Goal: Use online tool/utility: Utilize a website feature to perform a specific function

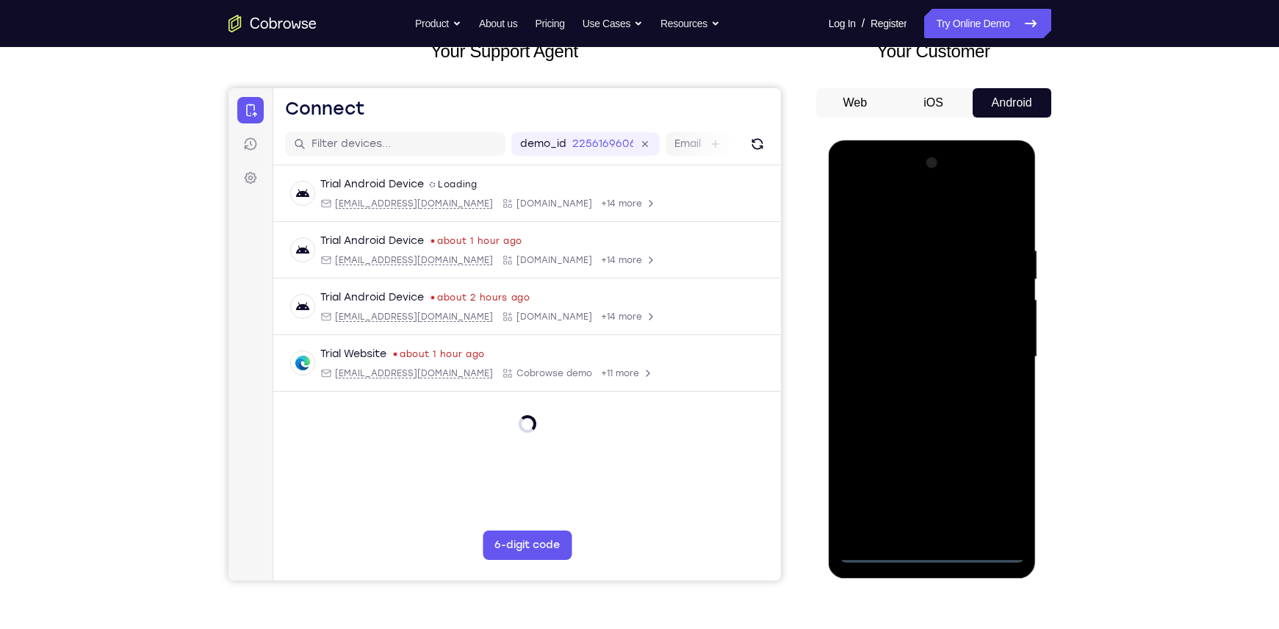
click at [940, 555] on div at bounding box center [932, 356] width 185 height 411
click at [991, 478] on div at bounding box center [932, 356] width 185 height 411
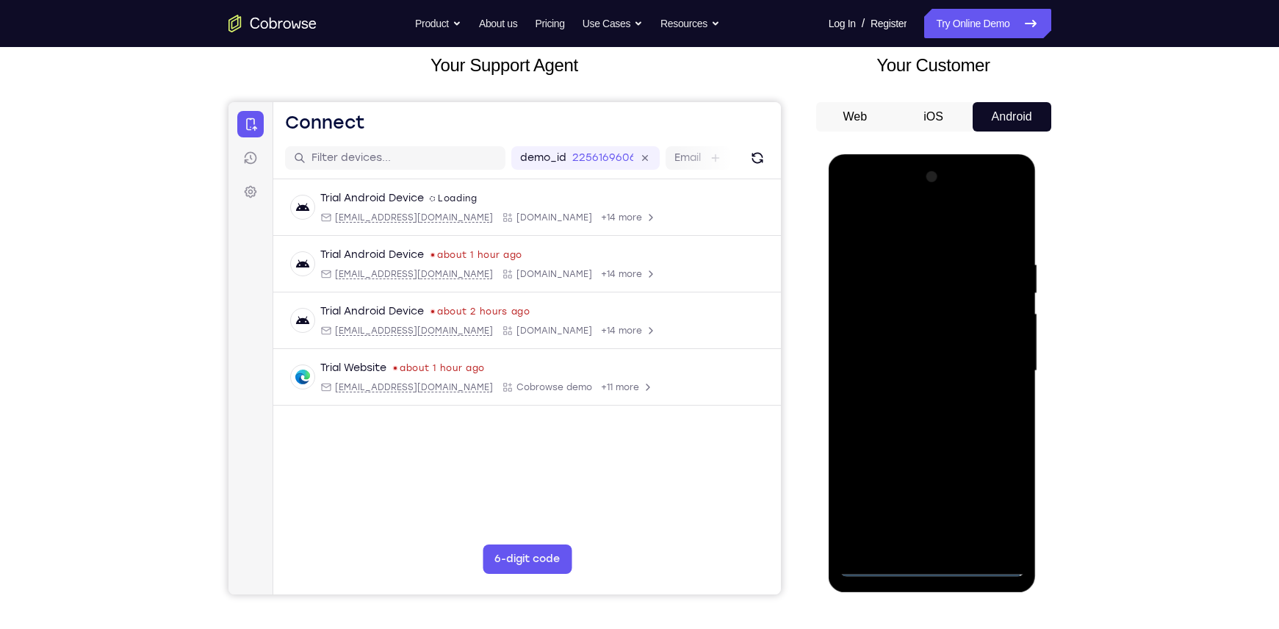
scroll to position [93, 0]
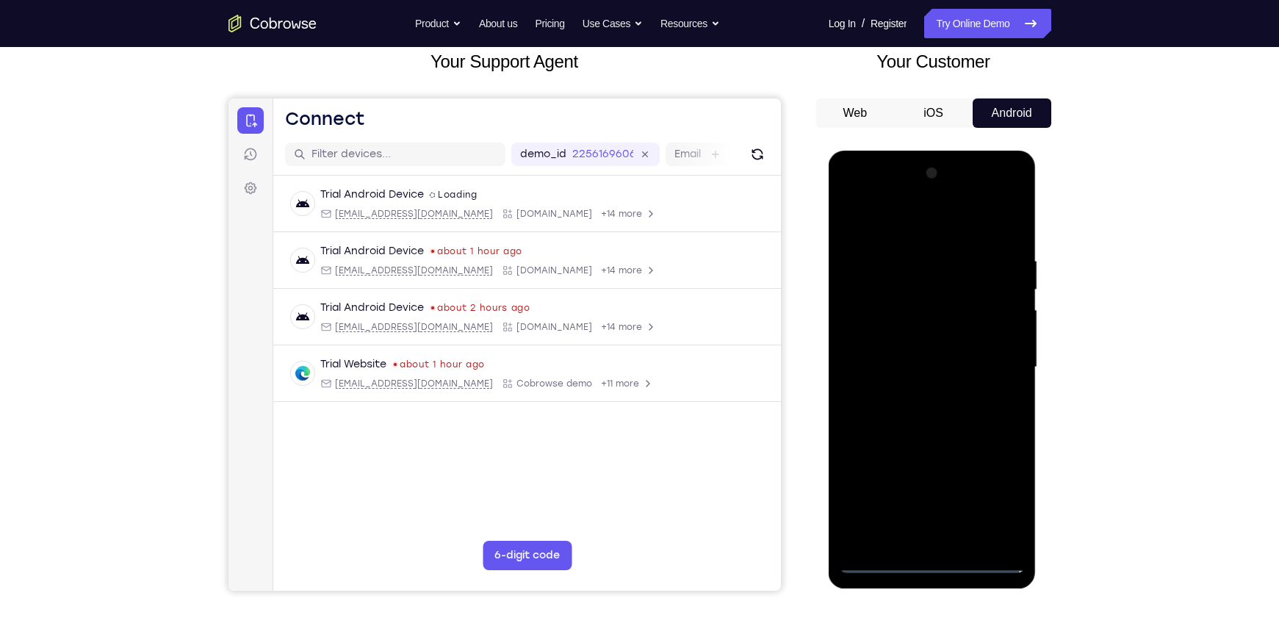
click at [893, 221] on div at bounding box center [932, 367] width 185 height 411
click at [1002, 356] on div at bounding box center [932, 367] width 185 height 411
click at [909, 392] on div at bounding box center [932, 367] width 185 height 411
click at [915, 353] on div at bounding box center [932, 367] width 185 height 411
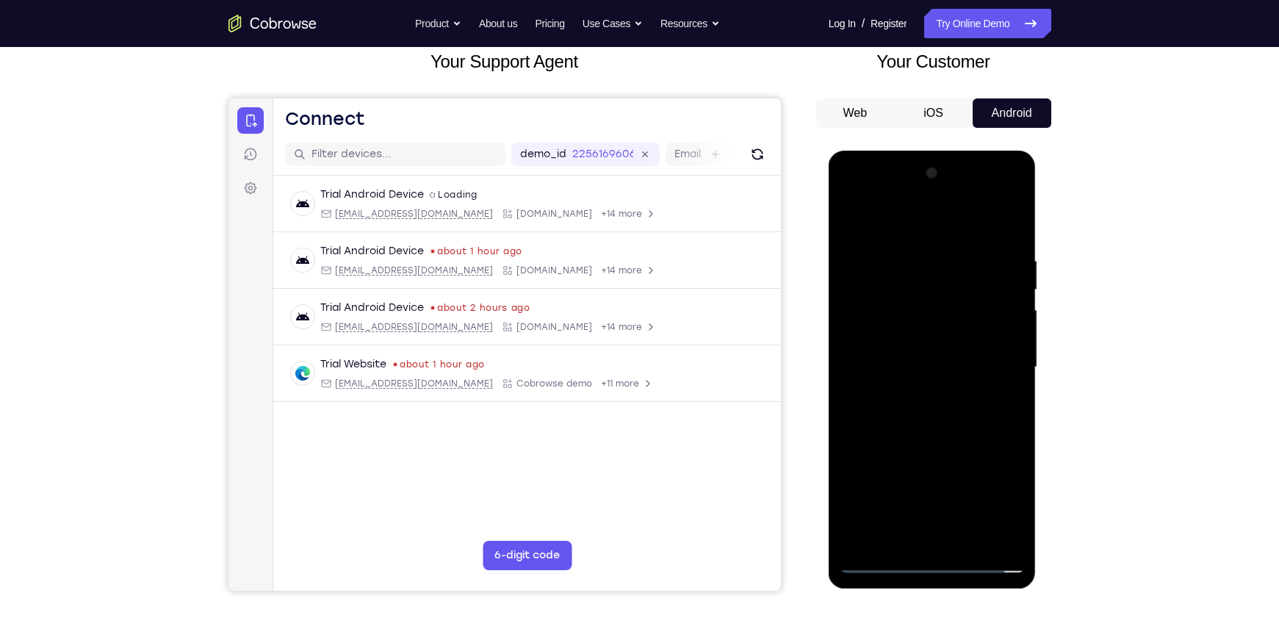
drag, startPoint x: 911, startPoint y: 334, endPoint x: 848, endPoint y: 336, distance: 63.2
click at [848, 336] on div at bounding box center [932, 367] width 185 height 411
click at [908, 344] on div at bounding box center [932, 367] width 185 height 411
click at [901, 303] on div at bounding box center [932, 367] width 185 height 411
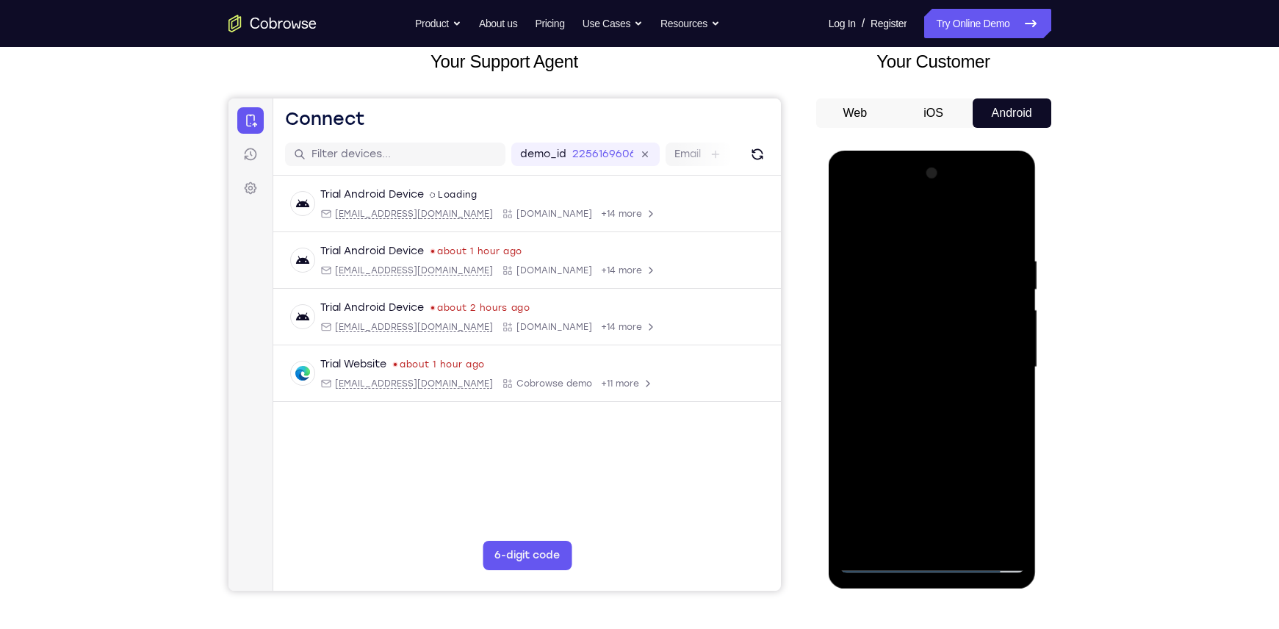
click at [901, 303] on div at bounding box center [932, 367] width 185 height 411
click at [906, 336] on div at bounding box center [932, 367] width 185 height 411
click at [893, 342] on div at bounding box center [932, 367] width 185 height 411
click at [907, 361] on div at bounding box center [932, 367] width 185 height 411
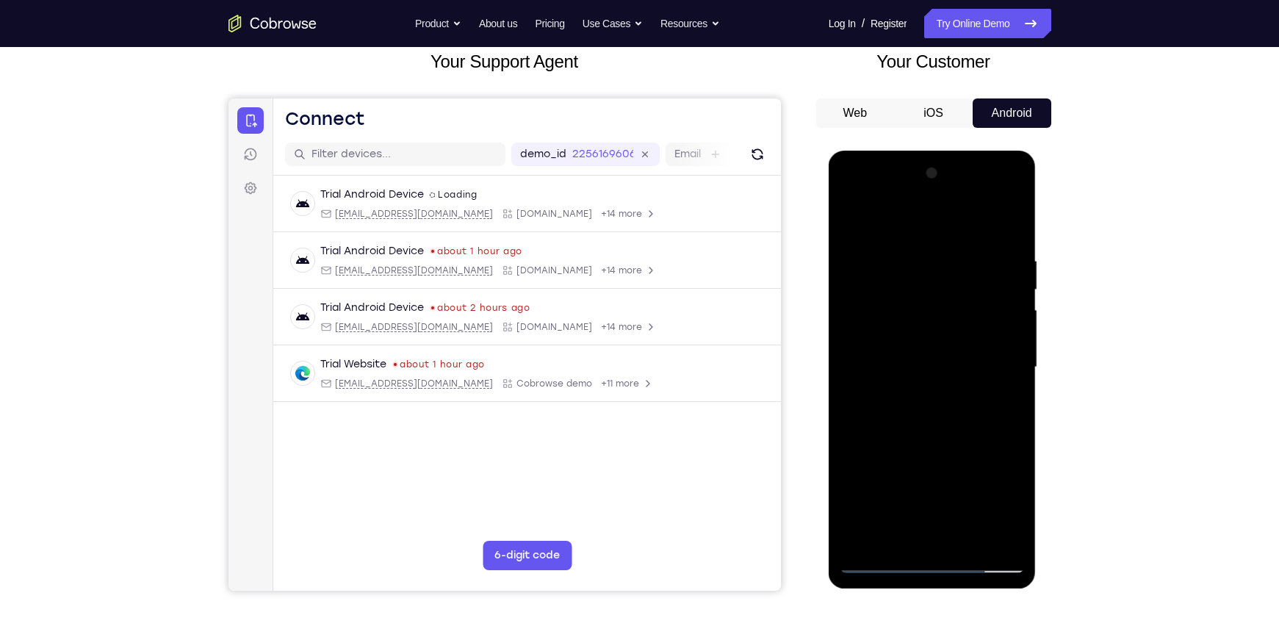
click at [923, 423] on div at bounding box center [932, 367] width 185 height 411
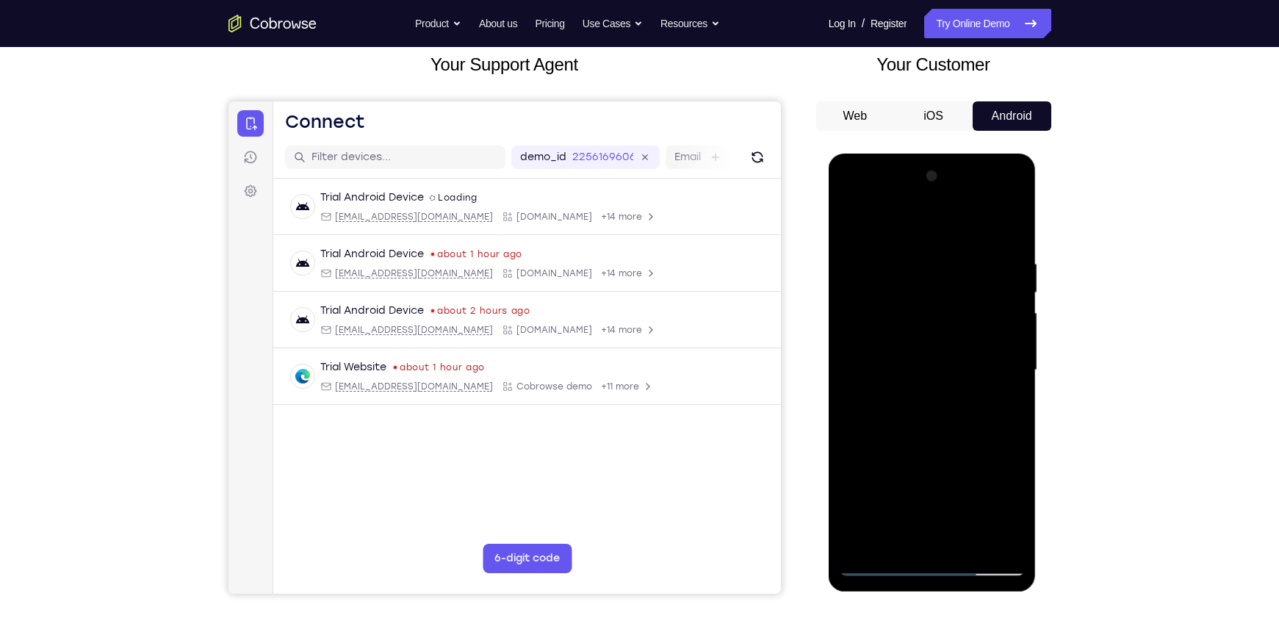
click at [967, 544] on div at bounding box center [932, 370] width 185 height 411
click at [936, 441] on div at bounding box center [932, 370] width 185 height 411
click at [932, 440] on div at bounding box center [932, 370] width 185 height 411
click at [937, 440] on div at bounding box center [932, 370] width 185 height 411
click at [966, 544] on div at bounding box center [932, 370] width 185 height 411
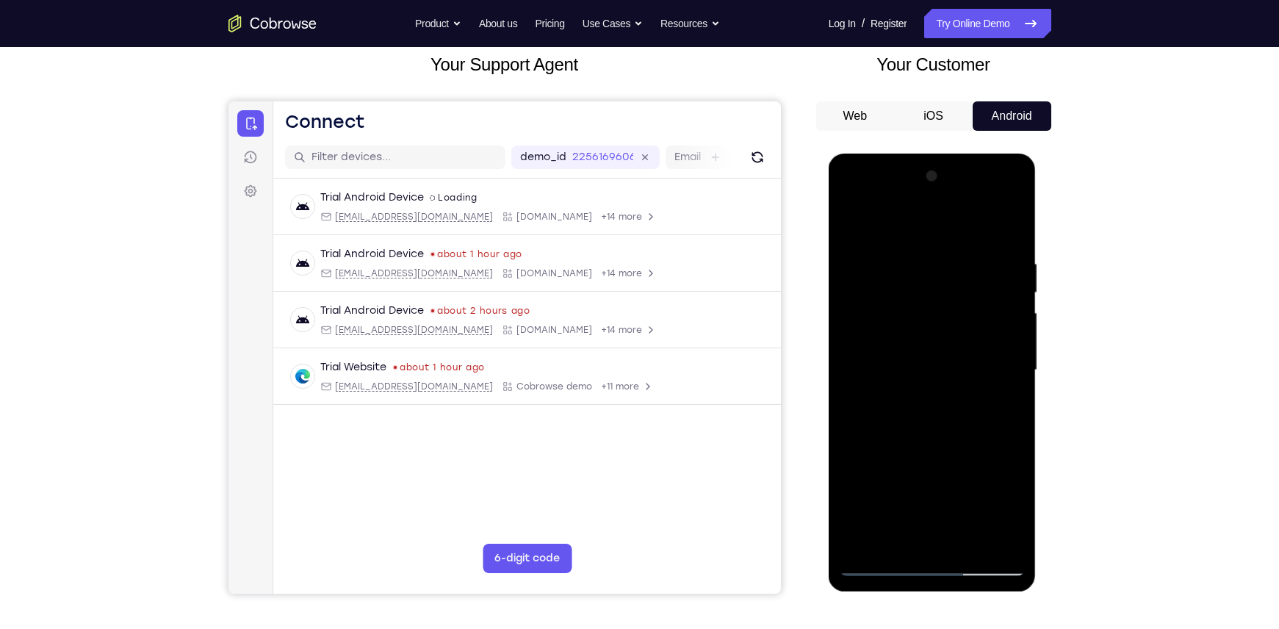
click at [966, 545] on div at bounding box center [932, 370] width 185 height 411
click at [970, 543] on div at bounding box center [932, 370] width 185 height 411
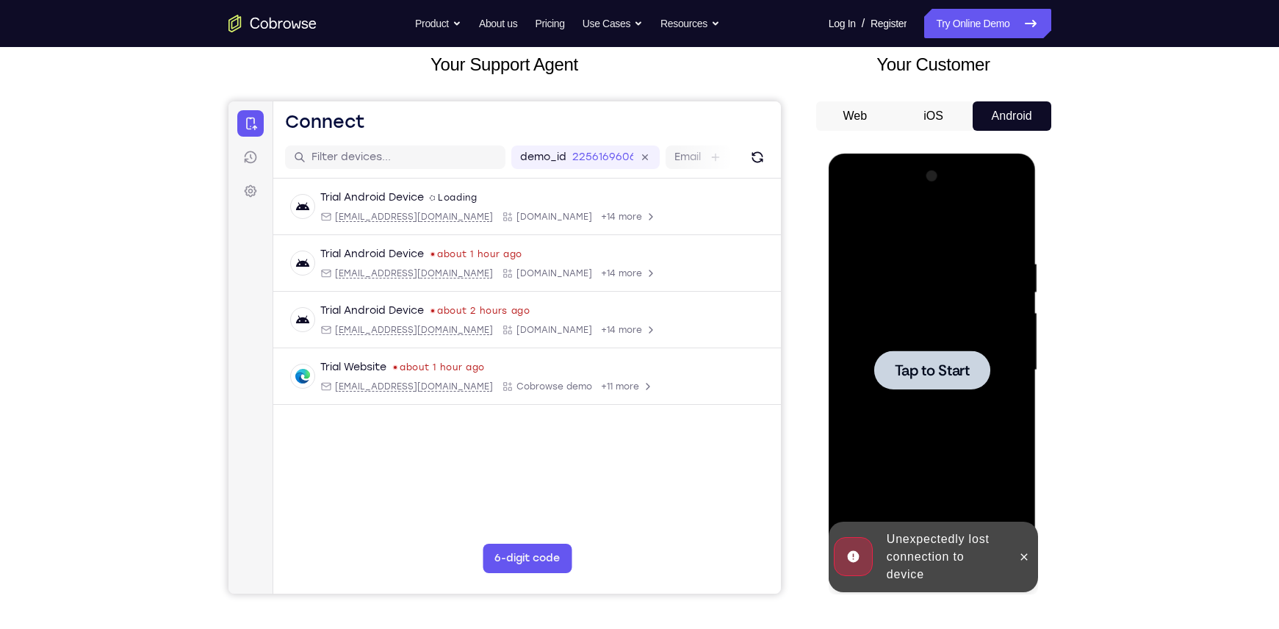
click at [920, 370] on span "Tap to Start" at bounding box center [932, 370] width 75 height 15
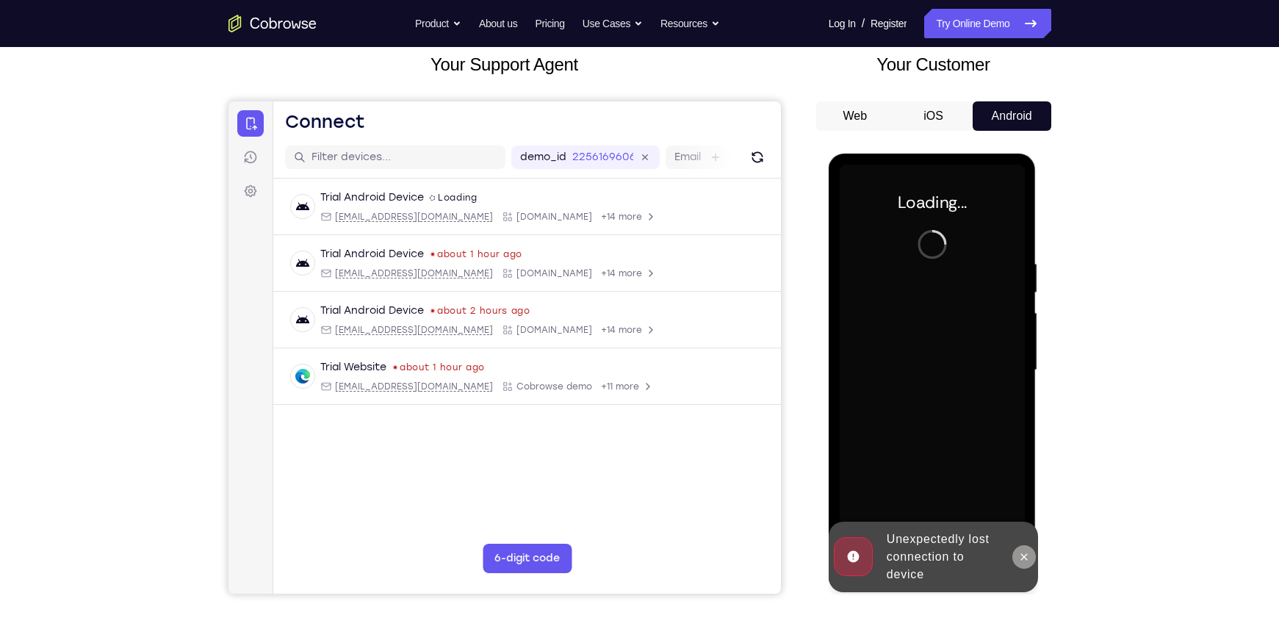
click at [1016, 558] on button at bounding box center [1024, 557] width 24 height 24
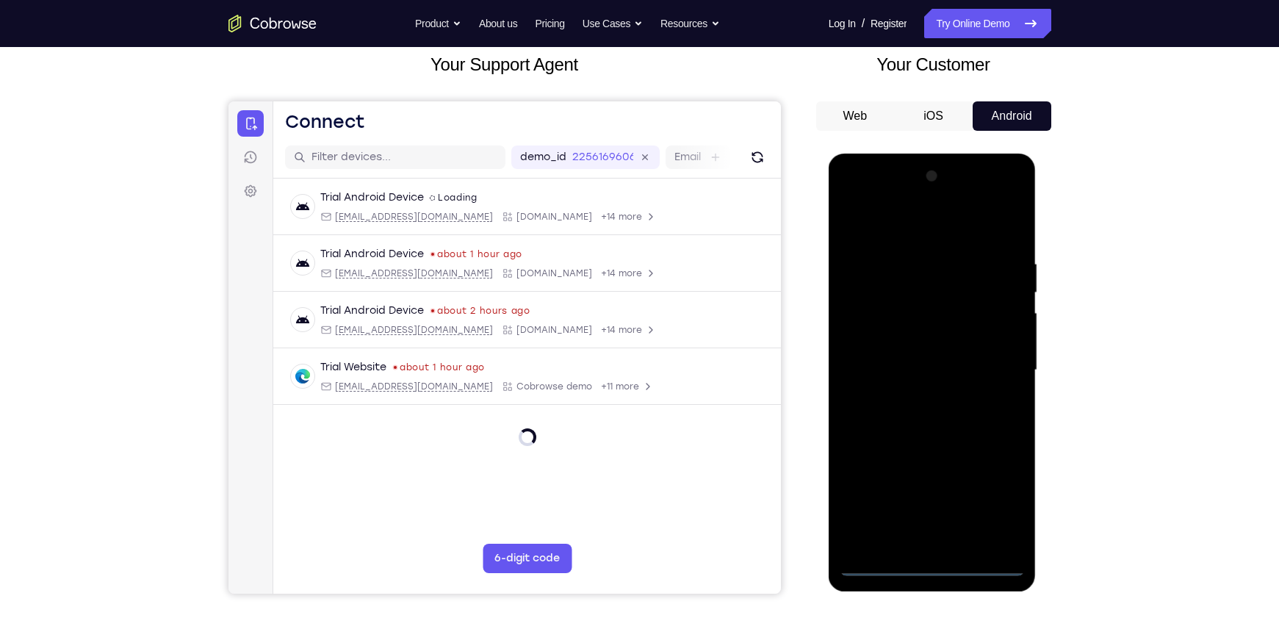
click at [933, 569] on div at bounding box center [932, 370] width 185 height 411
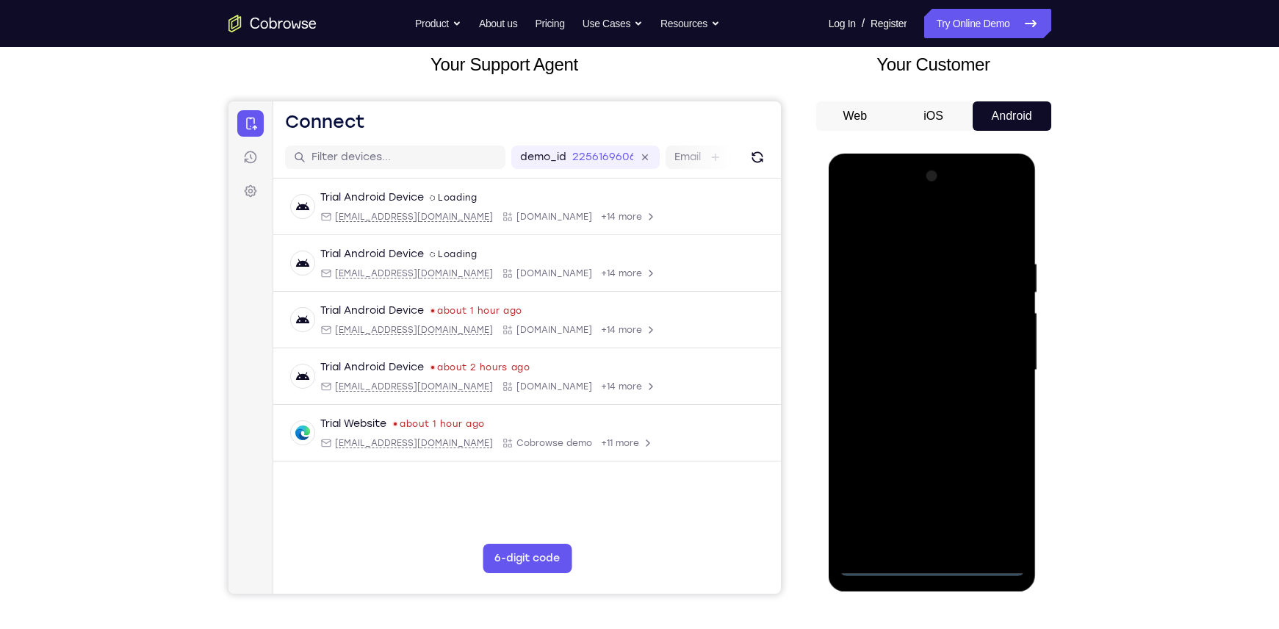
click at [1006, 507] on div at bounding box center [932, 370] width 185 height 411
click at [891, 228] on div at bounding box center [932, 370] width 185 height 411
click at [995, 364] on div at bounding box center [932, 370] width 185 height 411
click at [917, 396] on div at bounding box center [932, 370] width 185 height 411
click at [895, 354] on div at bounding box center [932, 370] width 185 height 411
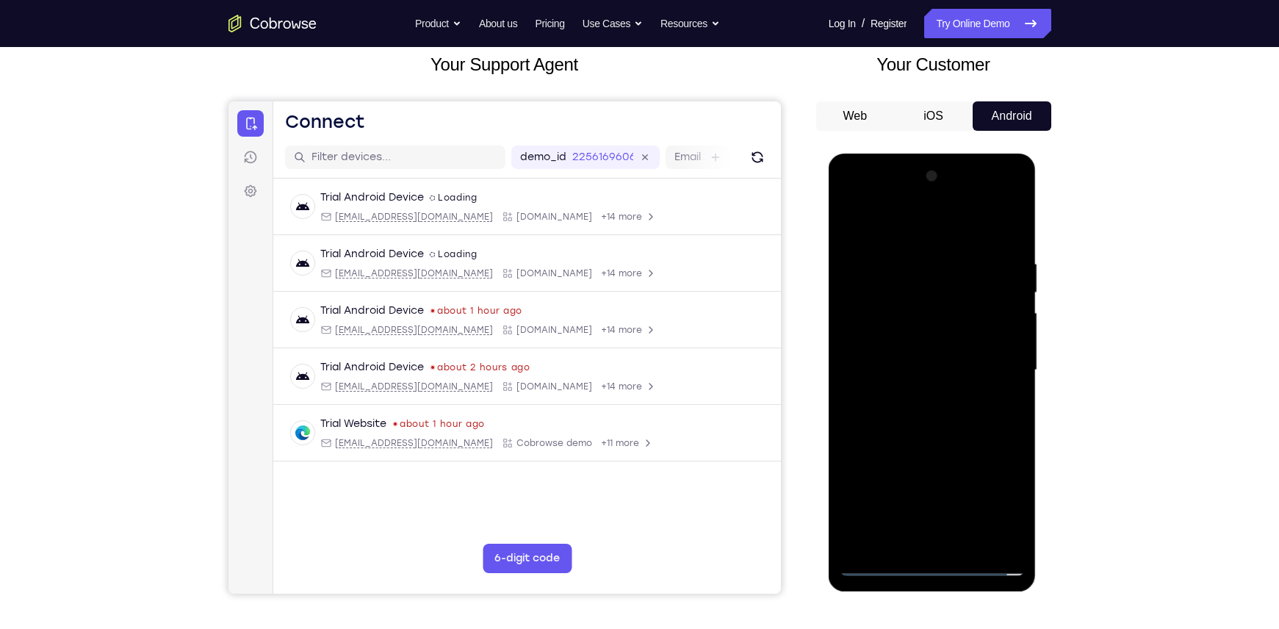
click at [921, 339] on div at bounding box center [932, 370] width 185 height 411
click at [932, 372] on div at bounding box center [932, 370] width 185 height 411
click at [949, 441] on div at bounding box center [932, 370] width 185 height 411
click at [970, 541] on div at bounding box center [932, 370] width 185 height 411
click at [929, 449] on div at bounding box center [932, 370] width 185 height 411
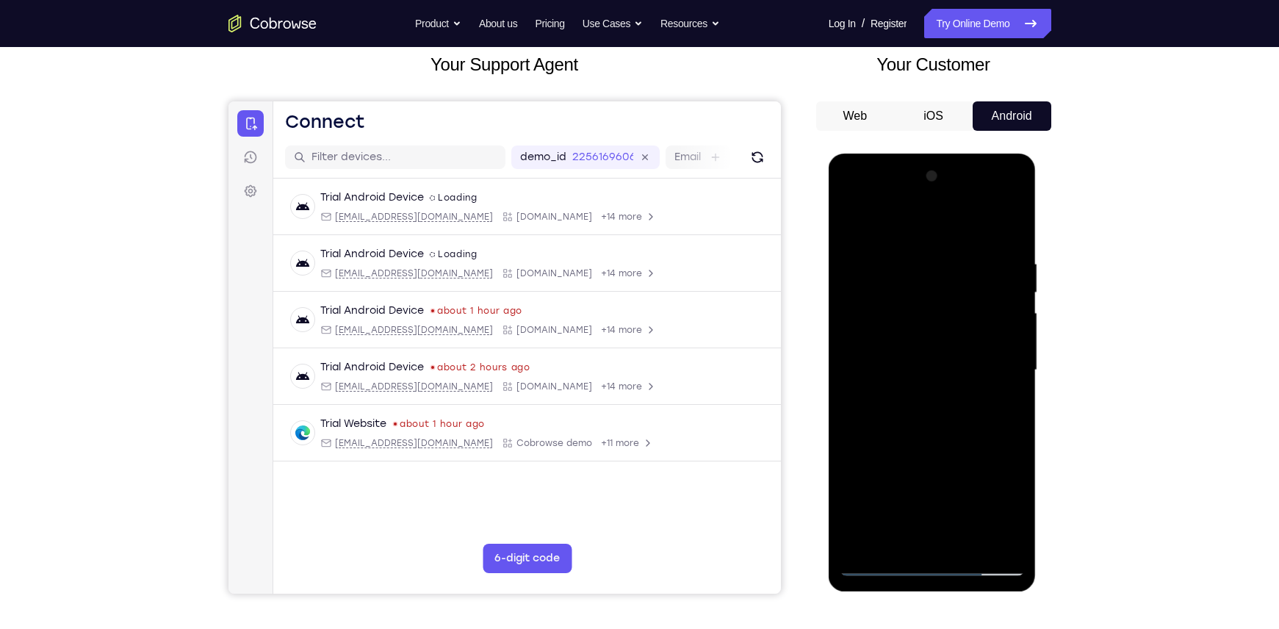
click at [862, 264] on div at bounding box center [932, 370] width 185 height 411
click at [882, 559] on div at bounding box center [932, 370] width 185 height 411
click at [881, 563] on div at bounding box center [932, 370] width 185 height 411
click at [972, 544] on div at bounding box center [932, 370] width 185 height 411
click at [904, 358] on div at bounding box center [932, 370] width 185 height 411
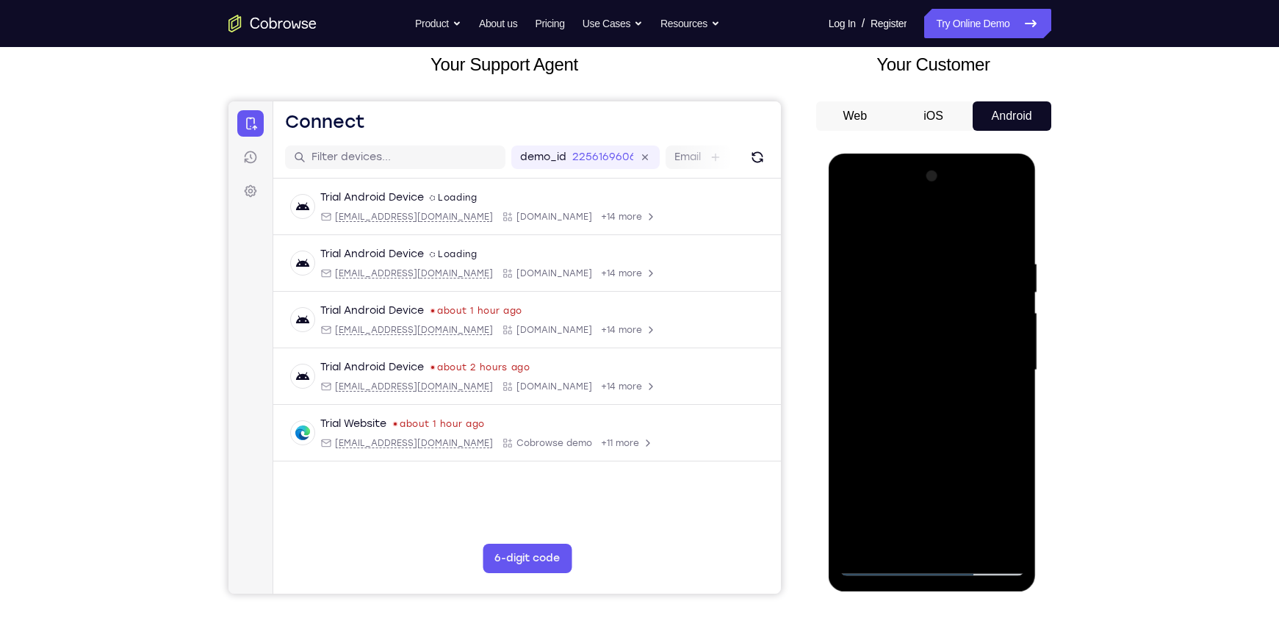
click at [931, 413] on div at bounding box center [932, 370] width 185 height 411
click at [864, 261] on div at bounding box center [932, 370] width 185 height 411
drag, startPoint x: 917, startPoint y: 254, endPoint x: 906, endPoint y: 468, distance: 214.1
click at [906, 468] on div at bounding box center [932, 370] width 185 height 411
drag, startPoint x: 912, startPoint y: 405, endPoint x: 932, endPoint y: 289, distance: 117.2
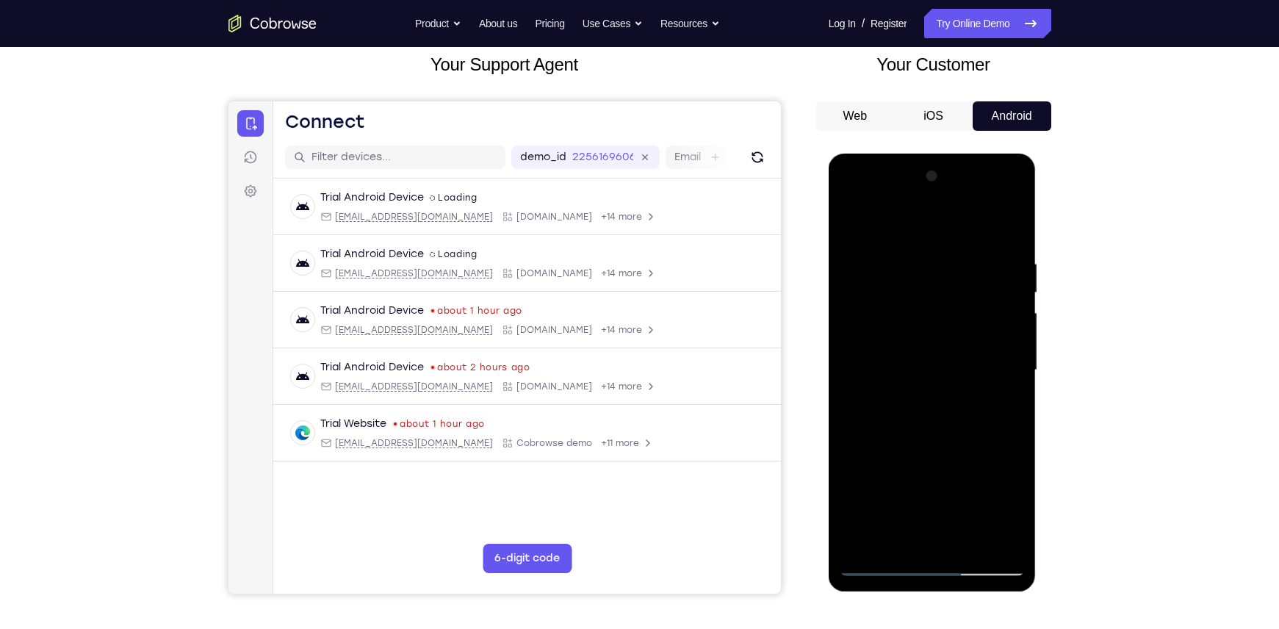
click at [932, 289] on div at bounding box center [932, 370] width 185 height 411
click at [1018, 479] on div at bounding box center [932, 370] width 185 height 411
click at [971, 541] on div at bounding box center [932, 370] width 185 height 411
click at [876, 558] on div at bounding box center [932, 370] width 185 height 411
click at [880, 563] on div at bounding box center [932, 370] width 185 height 411
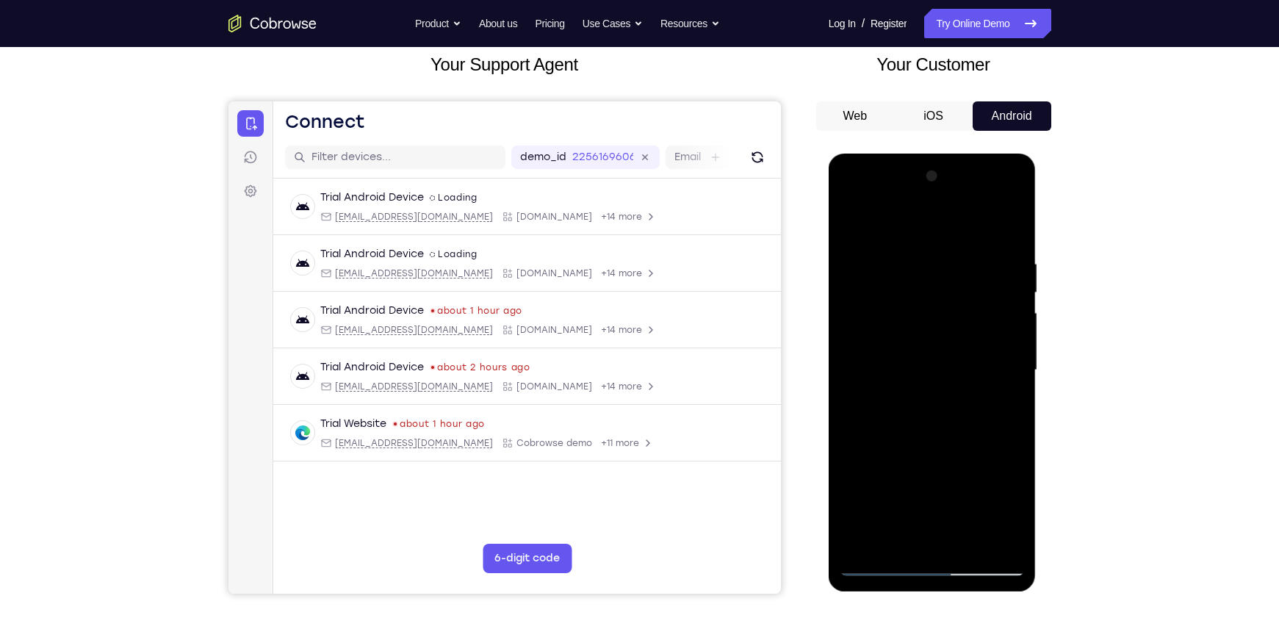
click at [864, 541] on div at bounding box center [932, 370] width 185 height 411
drag, startPoint x: 943, startPoint y: 388, endPoint x: 964, endPoint y: 120, distance: 268.9
click at [964, 154] on html "Online web based iOS Simulators and Android Emulators. Run iPhone, iPad, Mobile…" at bounding box center [933, 374] width 209 height 441
drag, startPoint x: 932, startPoint y: 402, endPoint x: 951, endPoint y: 344, distance: 61.1
click at [951, 344] on div at bounding box center [932, 370] width 185 height 411
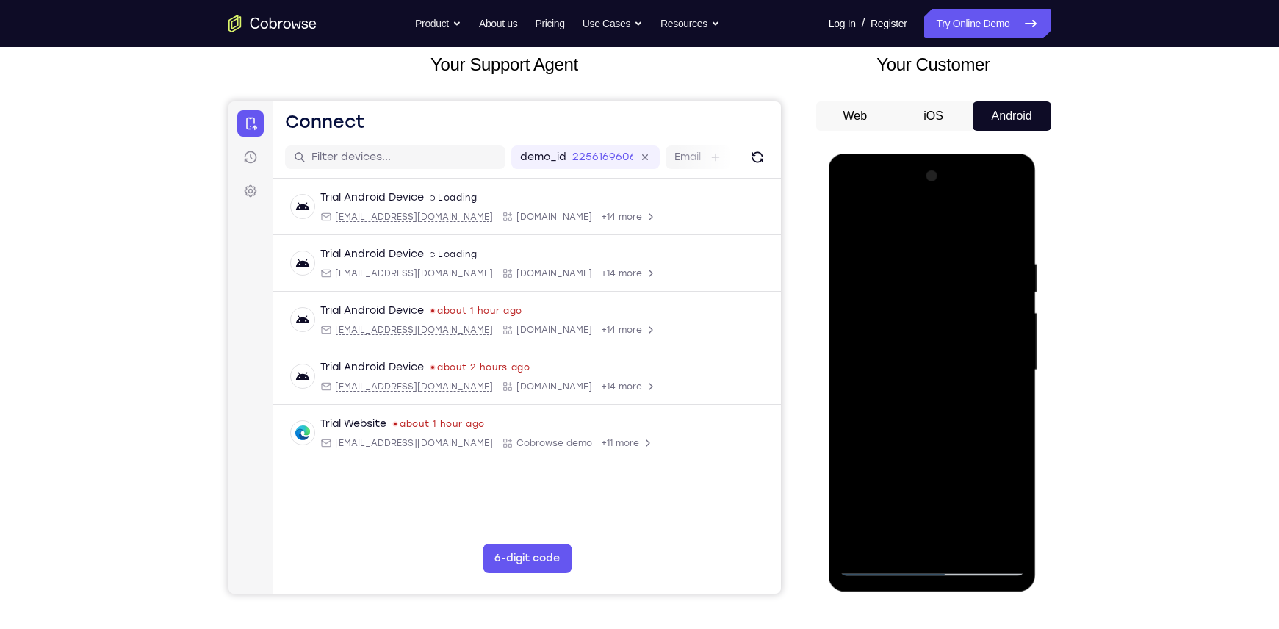
click at [948, 367] on div at bounding box center [932, 370] width 185 height 411
click at [962, 544] on div at bounding box center [932, 370] width 185 height 411
drag, startPoint x: 941, startPoint y: 420, endPoint x: 966, endPoint y: 357, distance: 67.9
click at [966, 357] on div at bounding box center [932, 370] width 185 height 411
drag, startPoint x: 936, startPoint y: 466, endPoint x: 961, endPoint y: 364, distance: 105.1
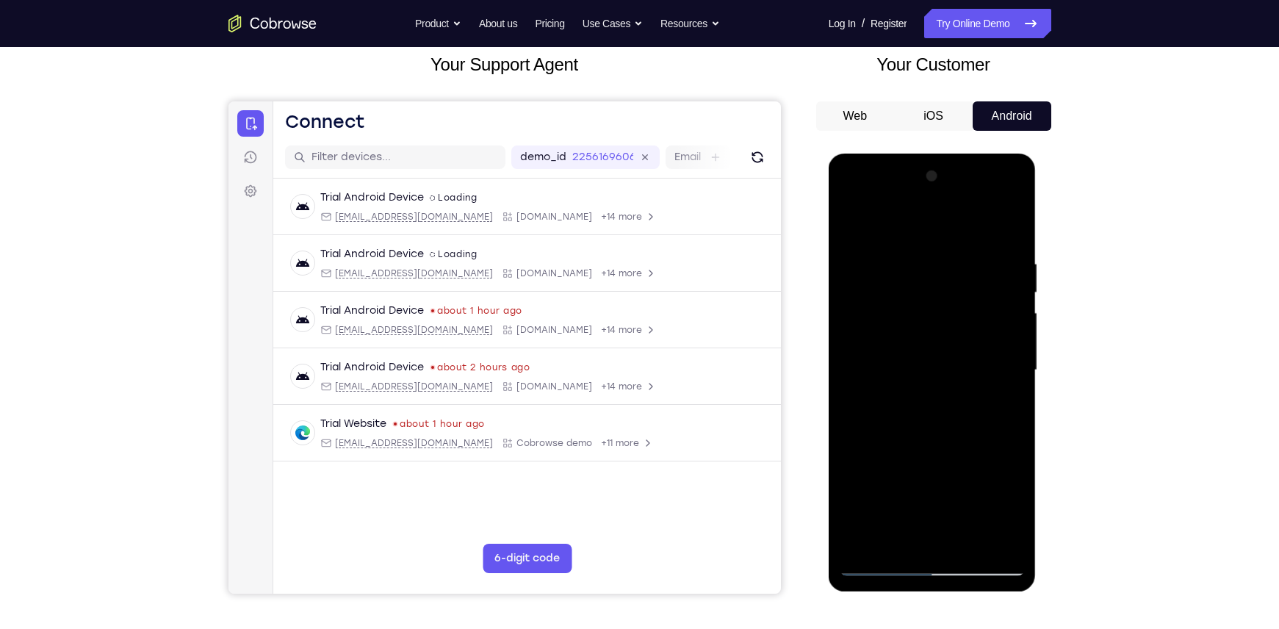
click at [961, 364] on div at bounding box center [932, 370] width 185 height 411
drag, startPoint x: 907, startPoint y: 511, endPoint x: 954, endPoint y: 323, distance: 193.9
click at [954, 323] on div at bounding box center [932, 370] width 185 height 411
click at [858, 217] on div at bounding box center [932, 370] width 185 height 411
click at [899, 543] on div at bounding box center [932, 370] width 185 height 411
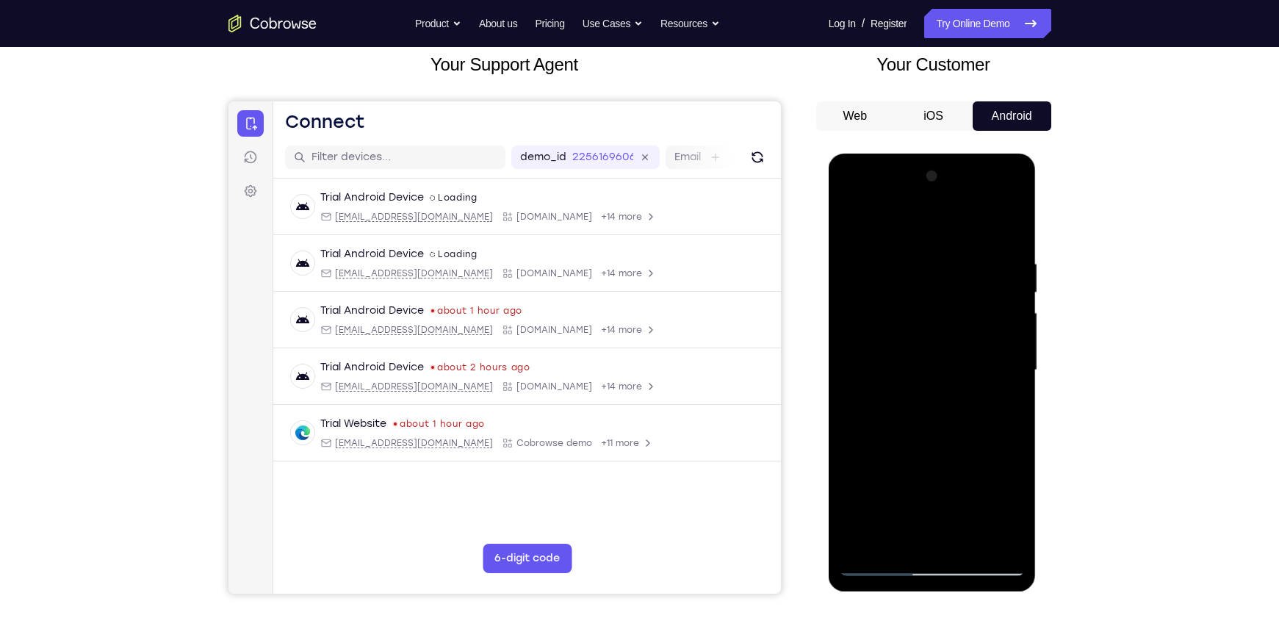
drag, startPoint x: 955, startPoint y: 435, endPoint x: 980, endPoint y: 322, distance: 115.9
click at [980, 322] on div at bounding box center [932, 370] width 185 height 411
drag, startPoint x: 948, startPoint y: 416, endPoint x: 958, endPoint y: 303, distance: 112.8
click at [958, 303] on div at bounding box center [932, 370] width 185 height 411
drag, startPoint x: 963, startPoint y: 350, endPoint x: 965, endPoint y: 265, distance: 85.2
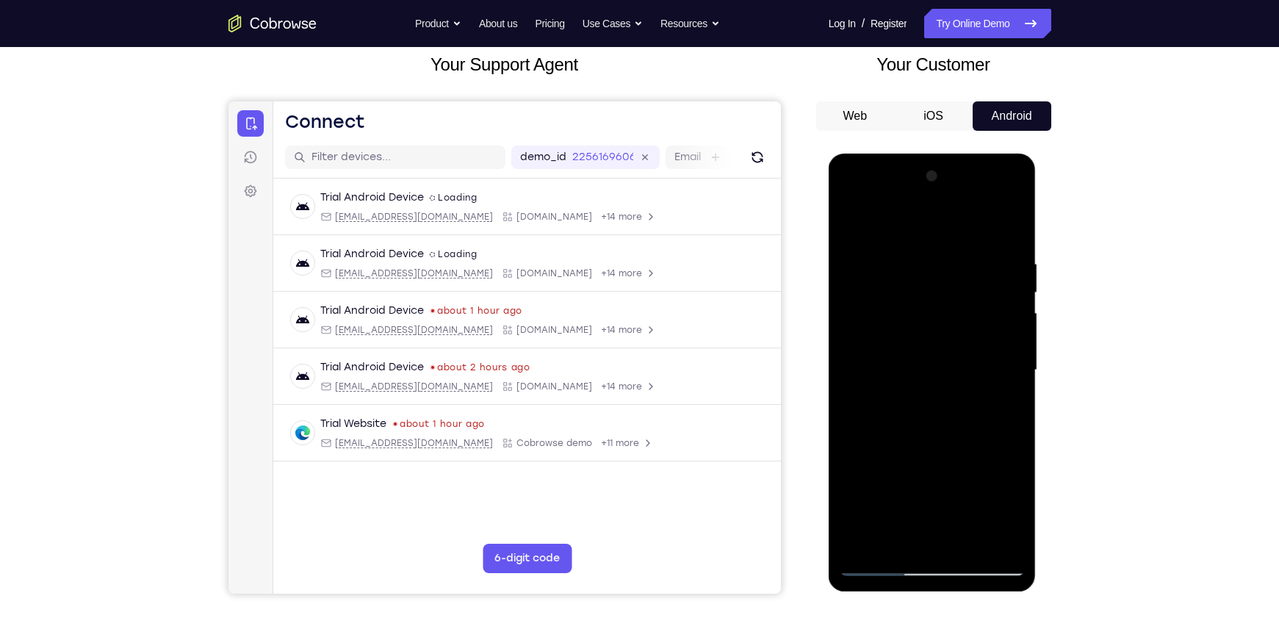
click at [965, 265] on div at bounding box center [932, 370] width 185 height 411
click at [968, 546] on div at bounding box center [932, 370] width 185 height 411
click at [907, 380] on div at bounding box center [932, 370] width 185 height 411
click at [979, 387] on div at bounding box center [932, 370] width 185 height 411
click at [1015, 502] on div at bounding box center [932, 370] width 185 height 411
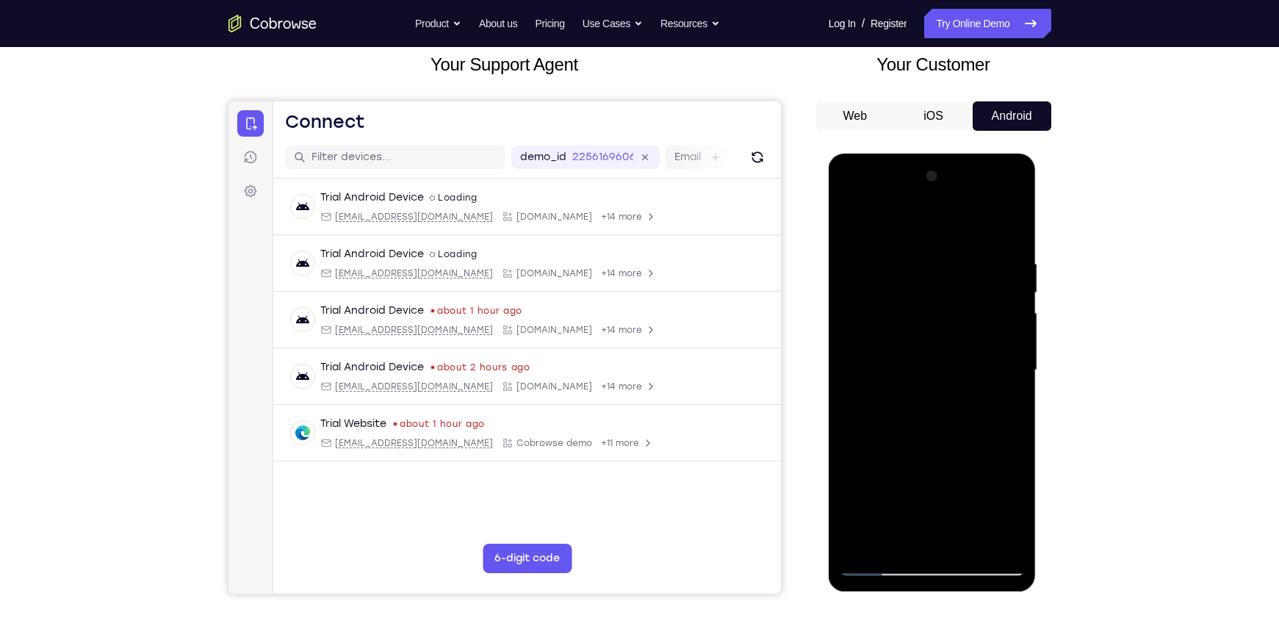
click at [975, 218] on div at bounding box center [932, 370] width 185 height 411
